Goal: Task Accomplishment & Management: Use online tool/utility

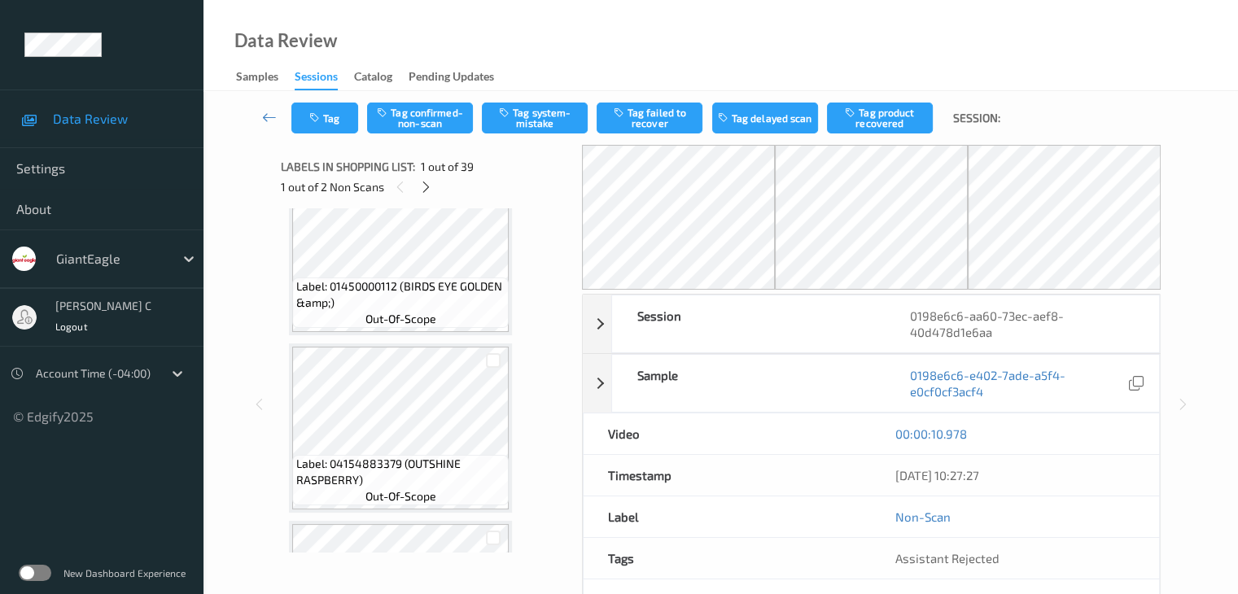
scroll to position [1058, 0]
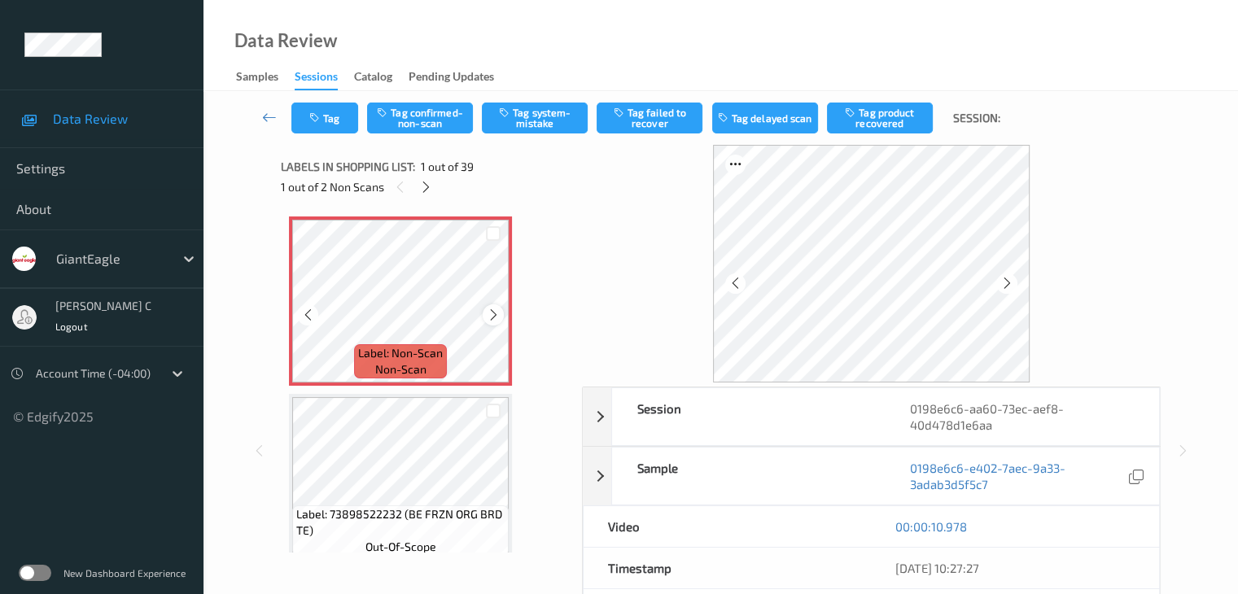
click at [494, 316] on icon at bounding box center [494, 315] width 14 height 15
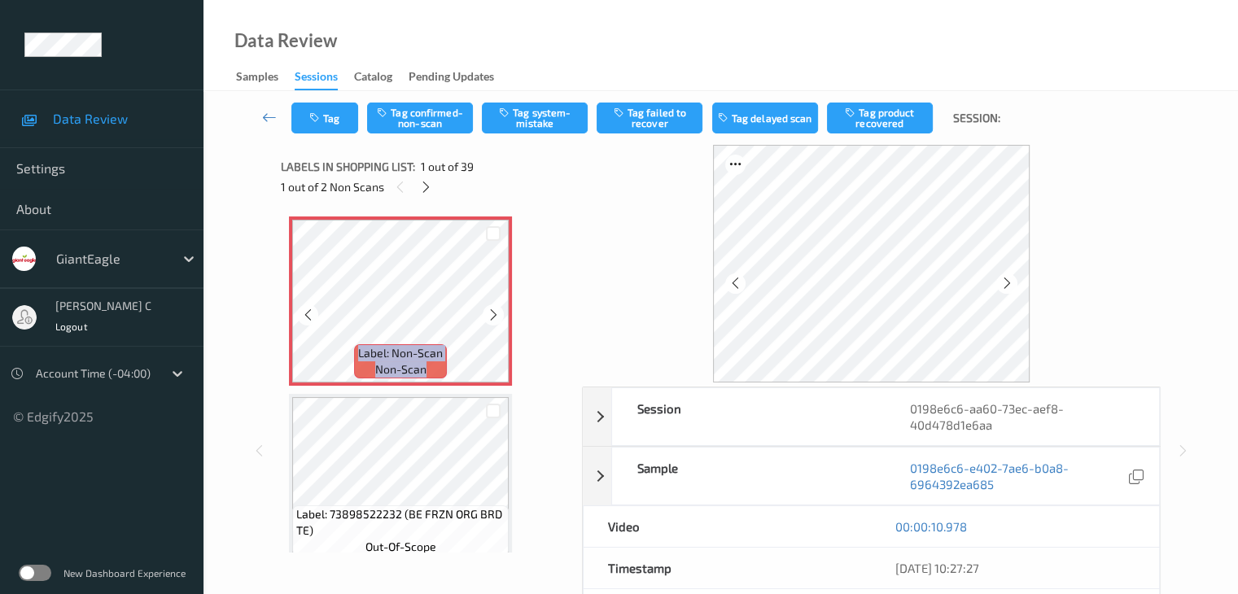
click at [494, 316] on icon at bounding box center [494, 315] width 14 height 15
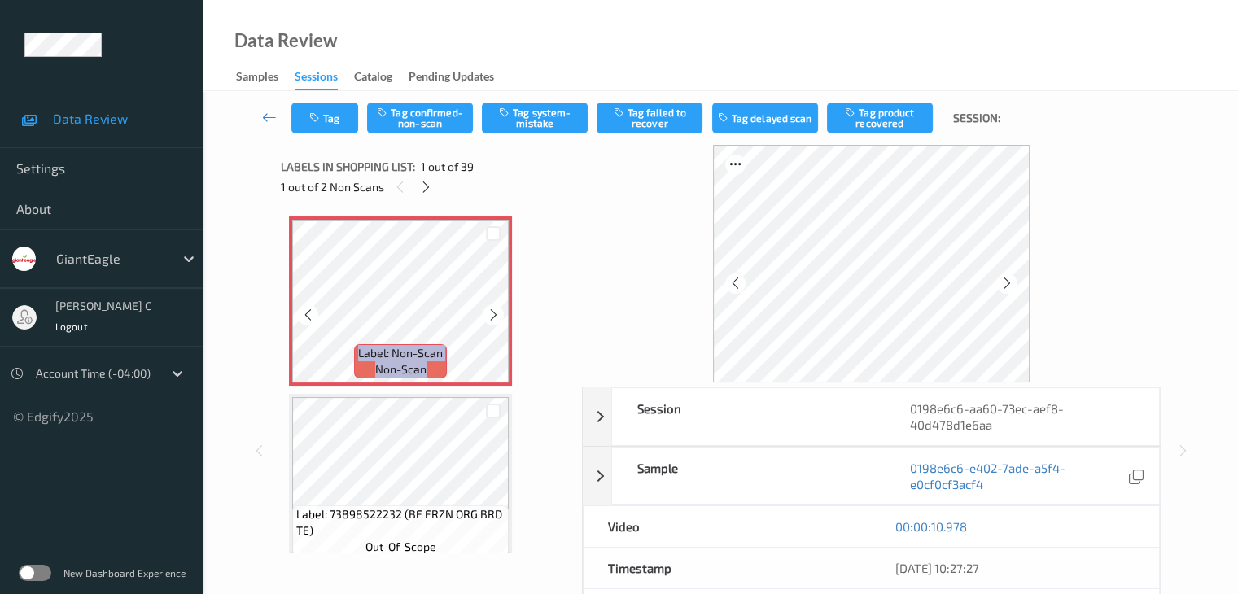
click at [494, 316] on icon at bounding box center [494, 315] width 14 height 15
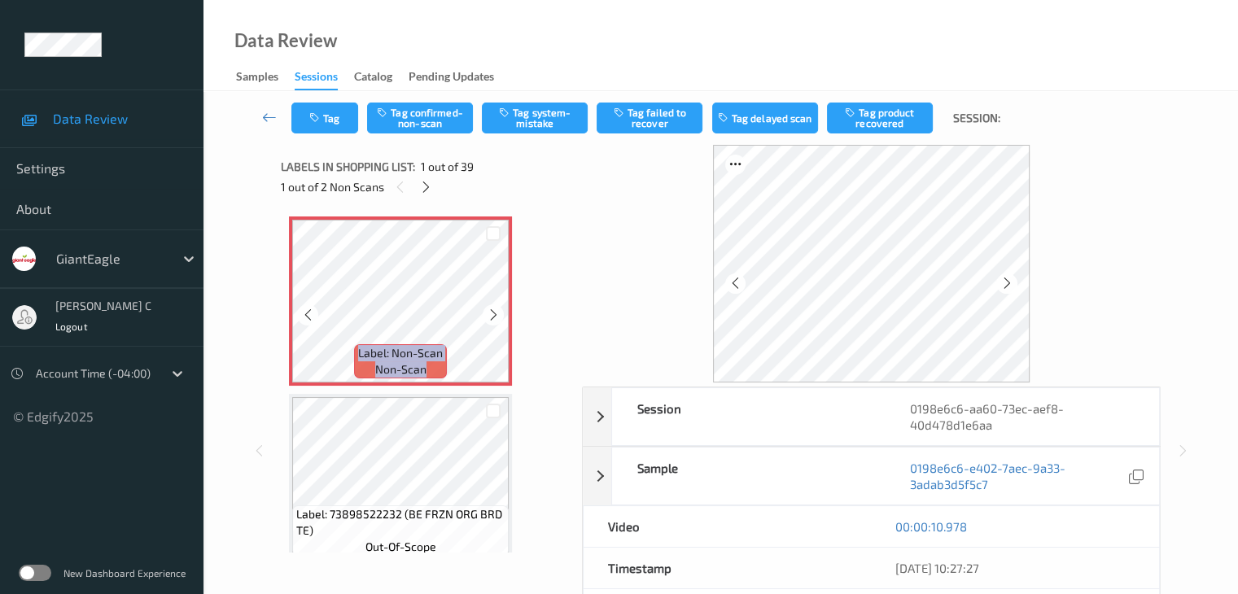
click at [494, 316] on icon at bounding box center [494, 315] width 14 height 15
